Goal: Task Accomplishment & Management: Manage account settings

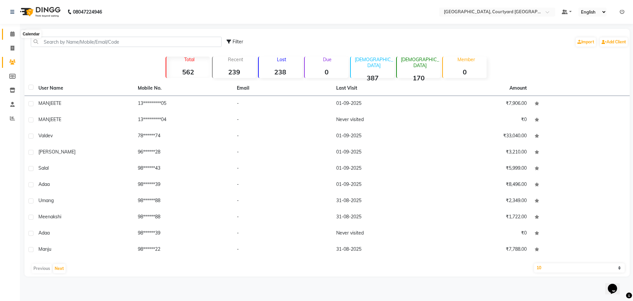
click at [12, 35] on icon at bounding box center [12, 33] width 4 height 5
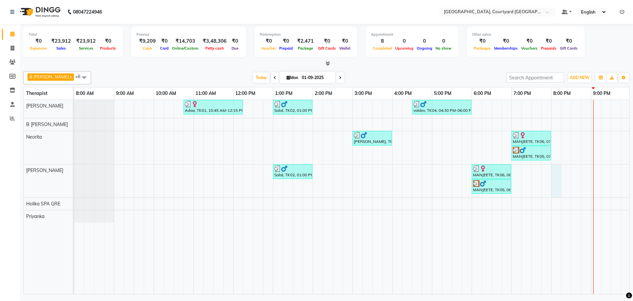
click at [552, 177] on div "Adaa, TK01, 10:45 AM-12:15 PM, Couple Rejuvenation Therapy 90 Min Salal, TK02, …" at bounding box center [392, 197] width 636 height 194
select select "70582"
select select "tentative"
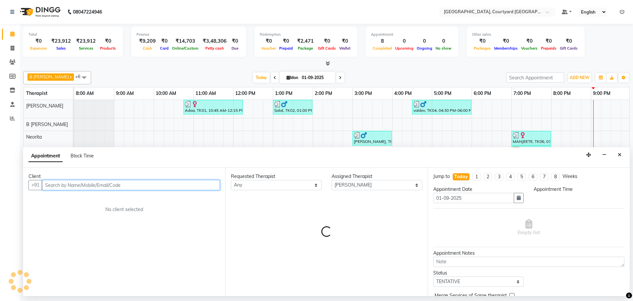
select select "1200"
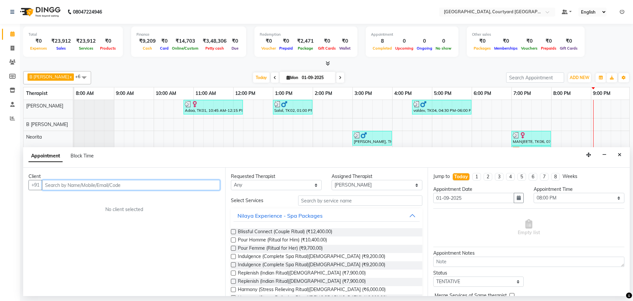
click at [109, 180] on input "text" at bounding box center [131, 185] width 178 height 10
click at [105, 183] on input "text" at bounding box center [131, 185] width 178 height 10
paste input "[PERSON_NAME]"
type input "[PERSON_NAME]"
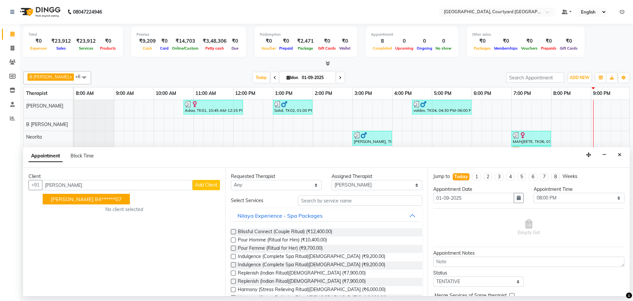
click at [180, 235] on div "Client +91 [PERSON_NAME] [PERSON_NAME] 84******07 Add Client No client selected" at bounding box center [124, 232] width 202 height 128
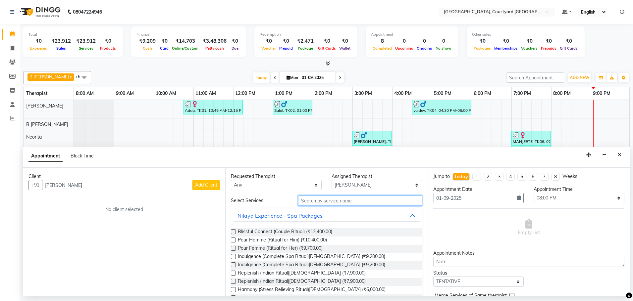
click at [351, 203] on input "text" at bounding box center [360, 201] width 124 height 10
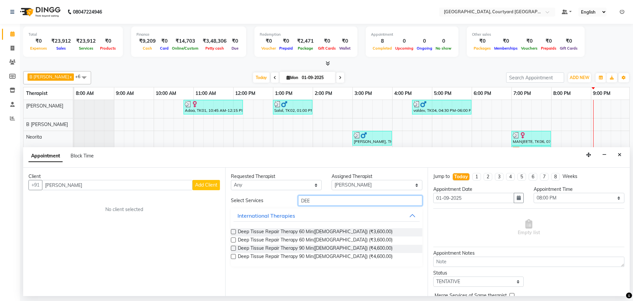
type input "DEE"
click at [235, 231] on label at bounding box center [233, 231] width 5 height 5
click at [235, 231] on input "checkbox" at bounding box center [233, 232] width 4 height 4
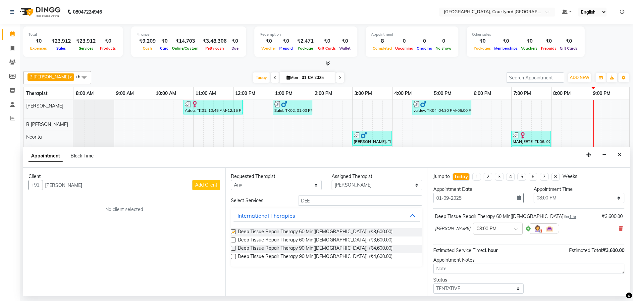
checkbox input "false"
click at [211, 185] on span "Add Client" at bounding box center [206, 185] width 22 height 6
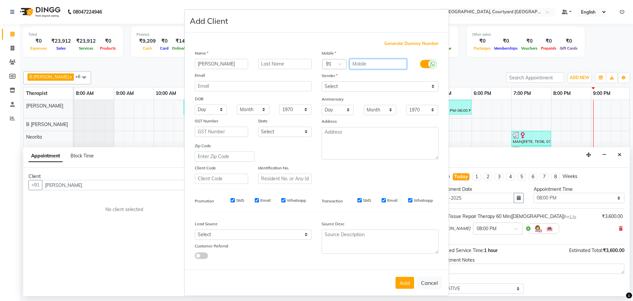
click at [367, 63] on input "text" at bounding box center [377, 64] width 57 height 10
type input "8427967007"
click at [430, 86] on select "Select [DEMOGRAPHIC_DATA] [DEMOGRAPHIC_DATA] Other Prefer Not To Say" at bounding box center [379, 86] width 117 height 10
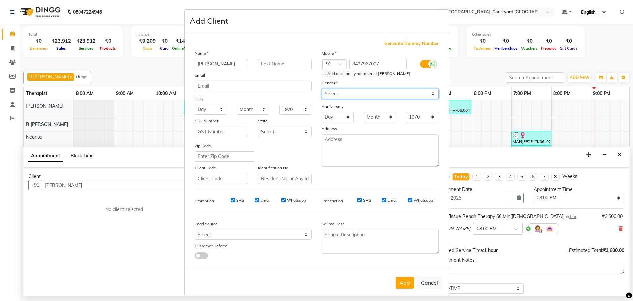
select select "[DEMOGRAPHIC_DATA]"
click at [321, 89] on select "Select [DEMOGRAPHIC_DATA] [DEMOGRAPHIC_DATA] Other Prefer Not To Say" at bounding box center [379, 94] width 117 height 10
click at [400, 285] on button "Add" at bounding box center [404, 283] width 19 height 12
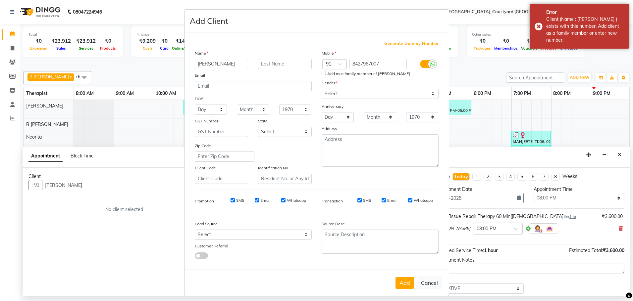
click at [322, 74] on input "Add as a family member of [PERSON_NAME]" at bounding box center [323, 73] width 4 height 4
checkbox input "true"
click at [402, 285] on button "Add" at bounding box center [404, 283] width 19 height 12
type input "84******07"
select select
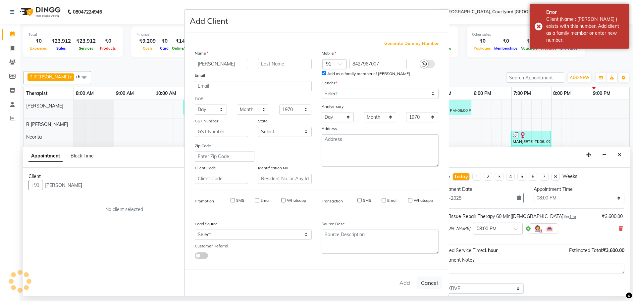
select select
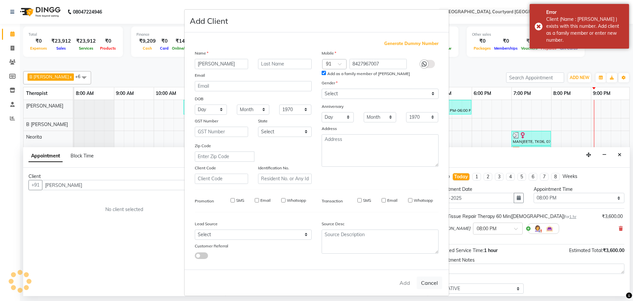
select select
checkbox input "false"
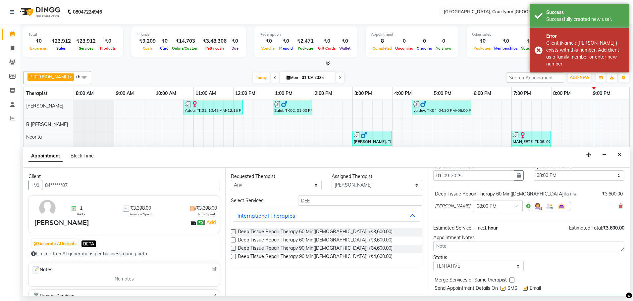
scroll to position [39, 0]
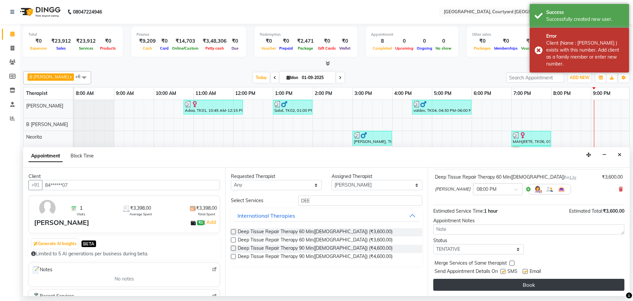
click at [501, 283] on button "Book" at bounding box center [528, 285] width 191 height 12
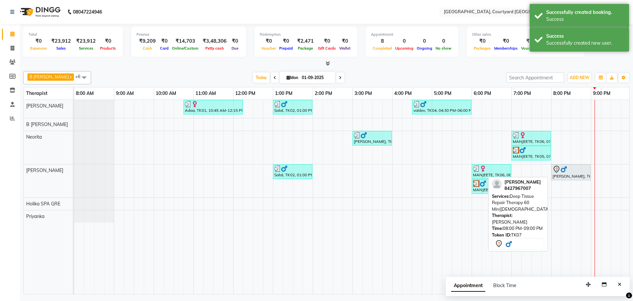
click at [576, 180] on link "[PERSON_NAME], TK07, 08:00 PM-09:00 PM, Deep Tissue Repair Therapy 60 Min([DEMO…" at bounding box center [570, 173] width 39 height 16
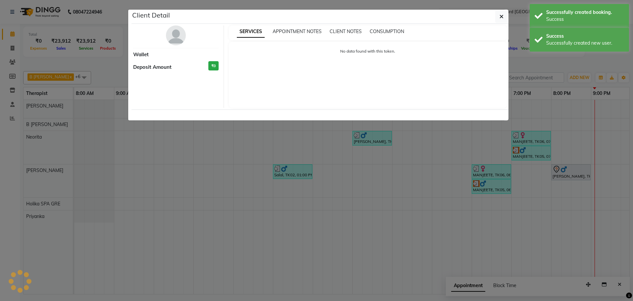
select select "7"
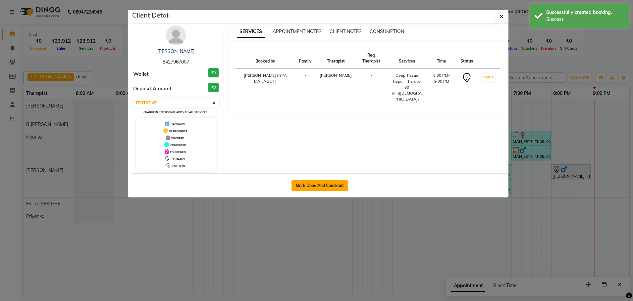
click at [321, 190] on button "Mark Done And Checkout" at bounding box center [319, 185] width 57 height 11
select select "7754"
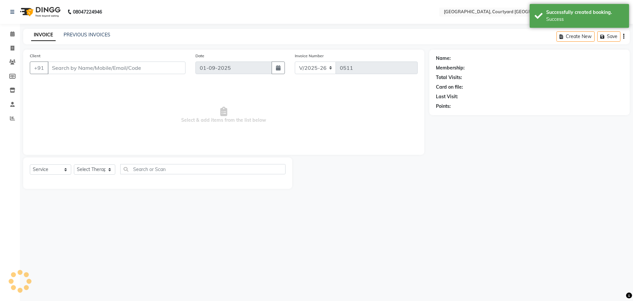
select select "membership"
type input "84******07"
select select "70582"
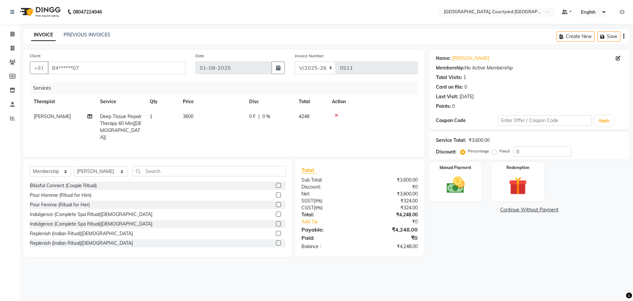
click at [263, 117] on span "0 %" at bounding box center [266, 116] width 8 height 7
select select "70582"
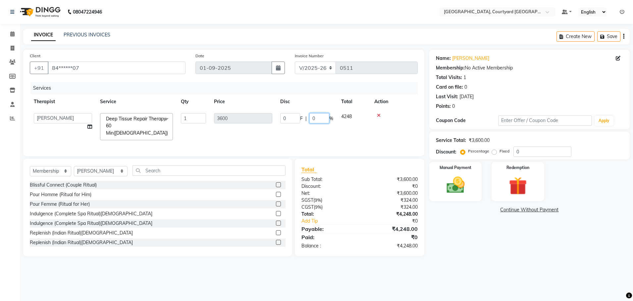
click at [321, 120] on input "0" at bounding box center [319, 118] width 20 height 10
type input "20"
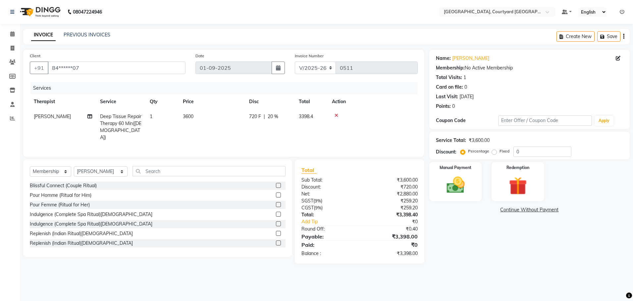
click at [351, 152] on div "Client +91 84******07 Date [DATE] Invoice Number V/2025 V/[PHONE_NUMBER] Servic…" at bounding box center [223, 103] width 401 height 107
click at [273, 115] on span "20 %" at bounding box center [273, 116] width 11 height 7
select select "70582"
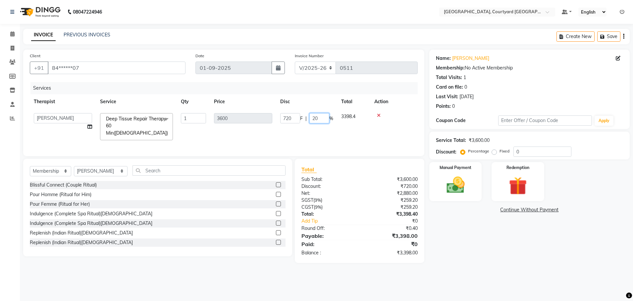
click at [322, 118] on input "20" at bounding box center [319, 118] width 20 height 10
type input "25"
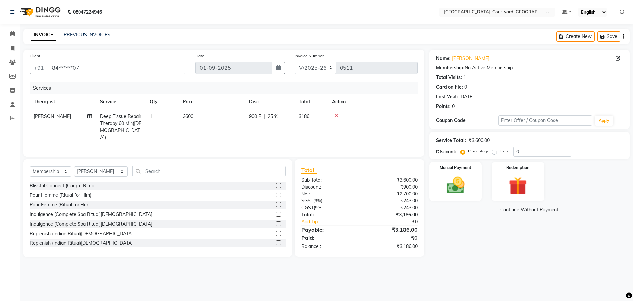
click at [336, 132] on tr "[PERSON_NAME] Deep Tissue Repair Therapy 60 Min([DEMOGRAPHIC_DATA]) 1 3600 900 …" at bounding box center [224, 127] width 388 height 36
click at [272, 115] on span "25 %" at bounding box center [273, 116] width 11 height 7
select select "70582"
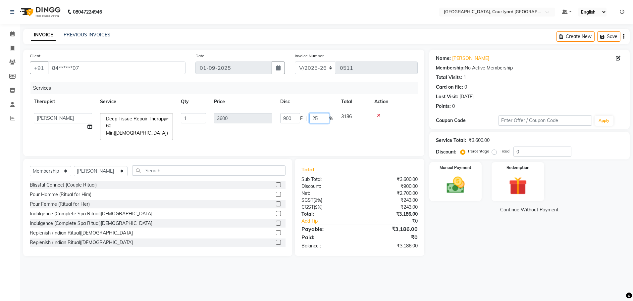
click at [319, 120] on input "25" at bounding box center [319, 118] width 20 height 10
type input "20"
click at [335, 133] on tr "[PERSON_NAME] ( SPA MANAGER ) B [PERSON_NAME] Holika SPA GRE [PERSON_NAME] Neor…" at bounding box center [224, 126] width 388 height 35
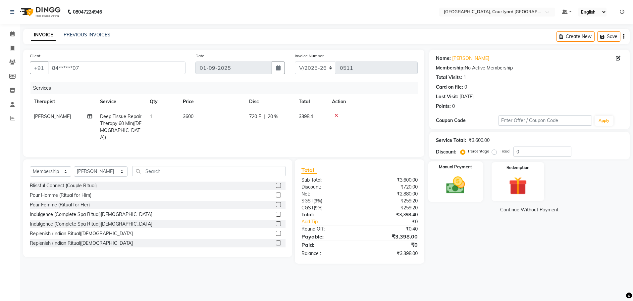
click at [463, 189] on img at bounding box center [455, 185] width 31 height 22
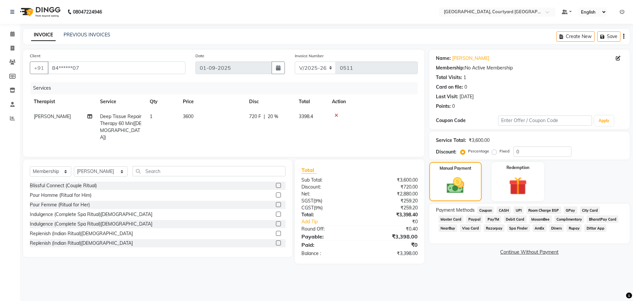
click at [479, 262] on main "INVOICE PREVIOUS INVOICES Create New Save Client +91 84******07 Date [DATE] Inv…" at bounding box center [326, 151] width 613 height 245
click at [458, 258] on div "Name: [PERSON_NAME] Membership: No Active Membership Total Visits: 1 Card on fi…" at bounding box center [531, 157] width 205 height 214
click at [502, 211] on span "CASH" at bounding box center [503, 211] width 14 height 8
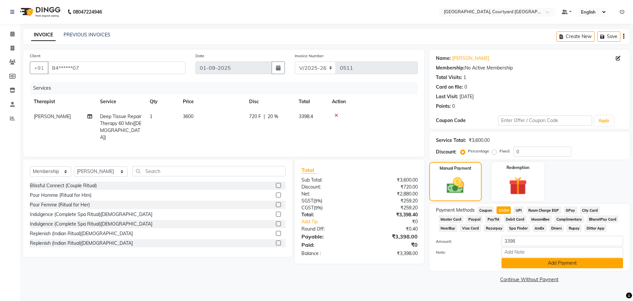
click at [538, 261] on button "Add Payment" at bounding box center [562, 263] width 122 height 10
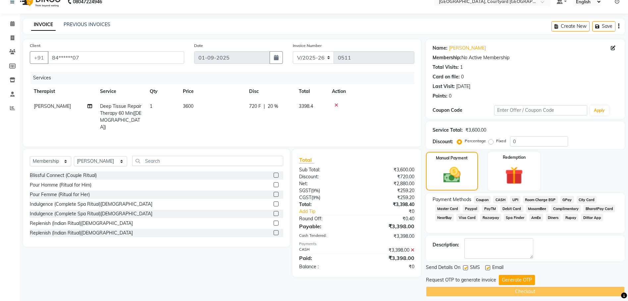
scroll to position [16, 0]
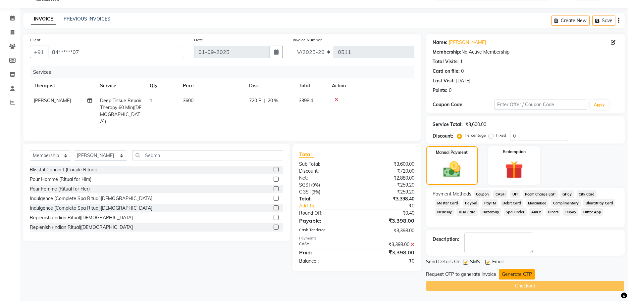
click at [516, 273] on button "Generate OTP" at bounding box center [517, 274] width 36 height 10
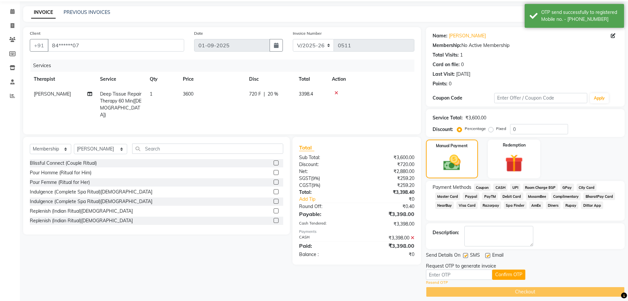
scroll to position [28, 0]
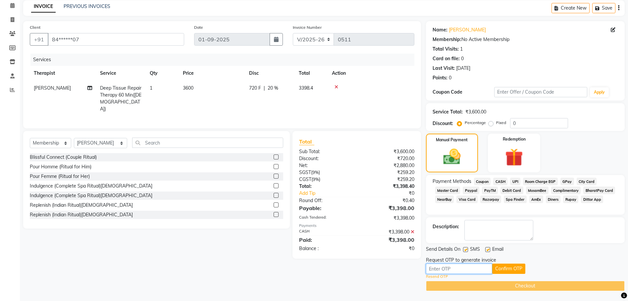
click at [456, 269] on input "text" at bounding box center [459, 269] width 66 height 10
click at [445, 268] on input "text" at bounding box center [459, 269] width 66 height 10
type input "6693"
click at [512, 269] on button "Confirm OTP" at bounding box center [508, 269] width 33 height 10
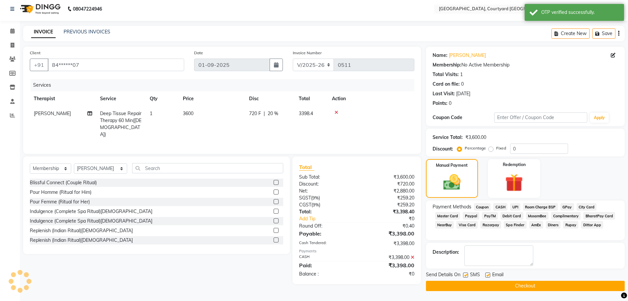
scroll to position [3, 0]
click at [515, 285] on button "Checkout" at bounding box center [525, 286] width 199 height 10
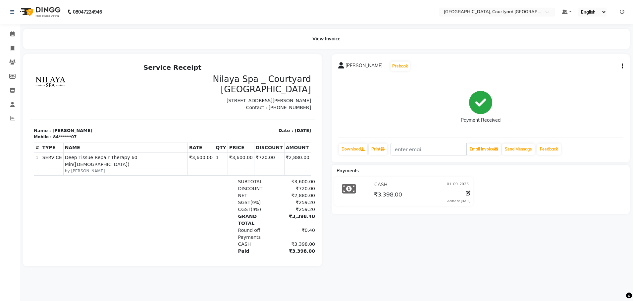
select select "service"
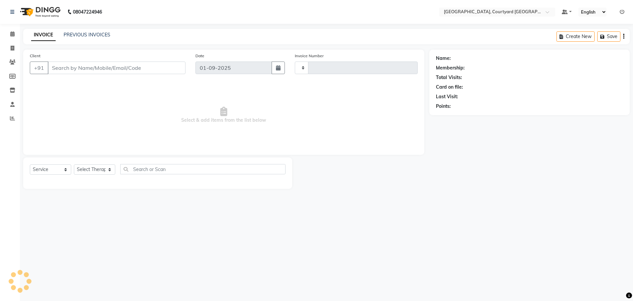
type input "0512"
select select "7754"
